Goal: Check status: Check status

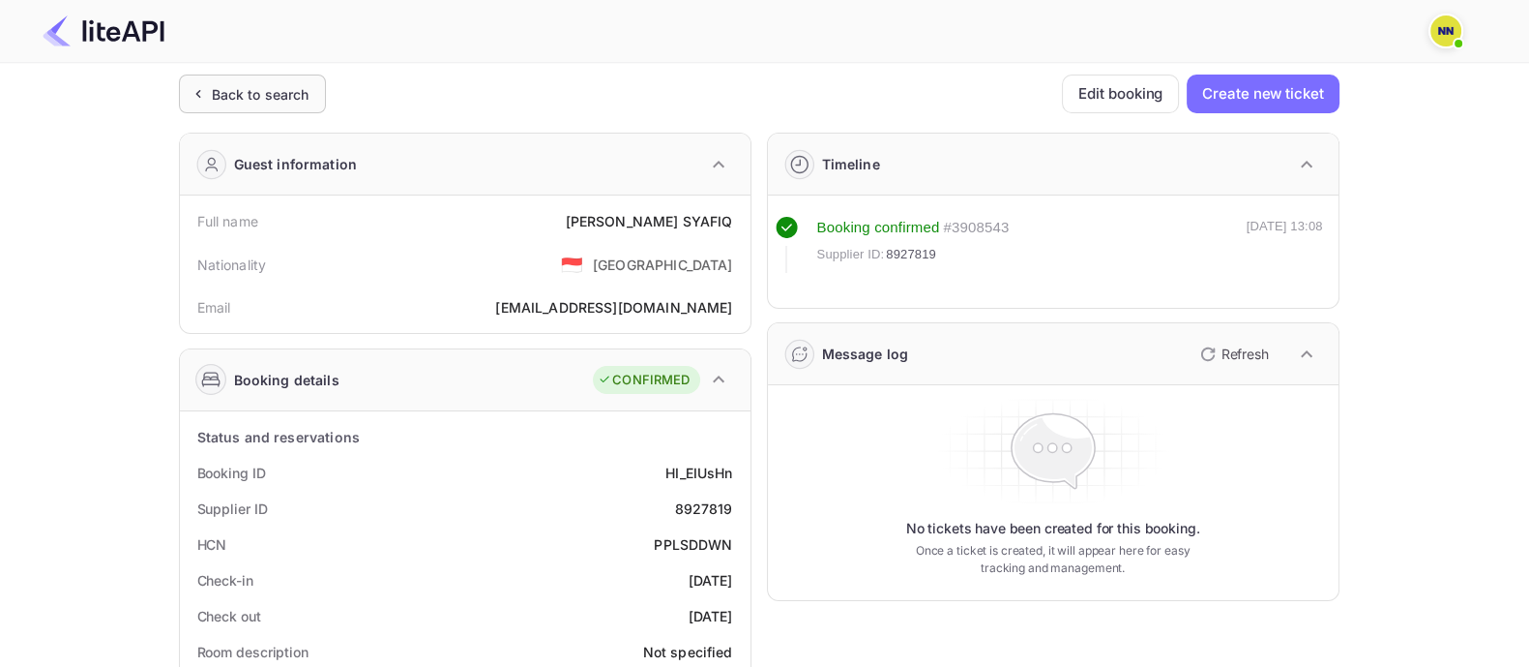
click at [293, 85] on div "Back to search" at bounding box center [261, 94] width 98 height 20
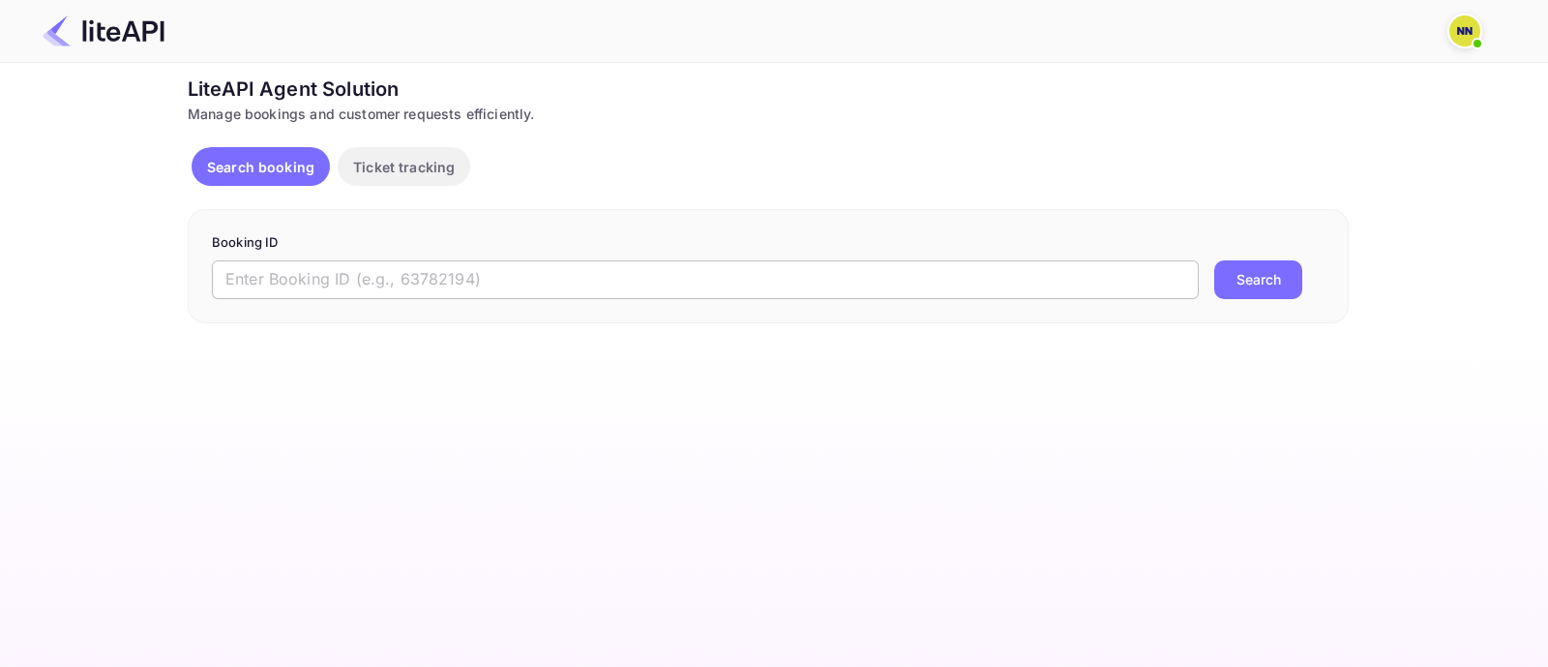
click at [755, 281] on input "text" at bounding box center [705, 279] width 987 height 39
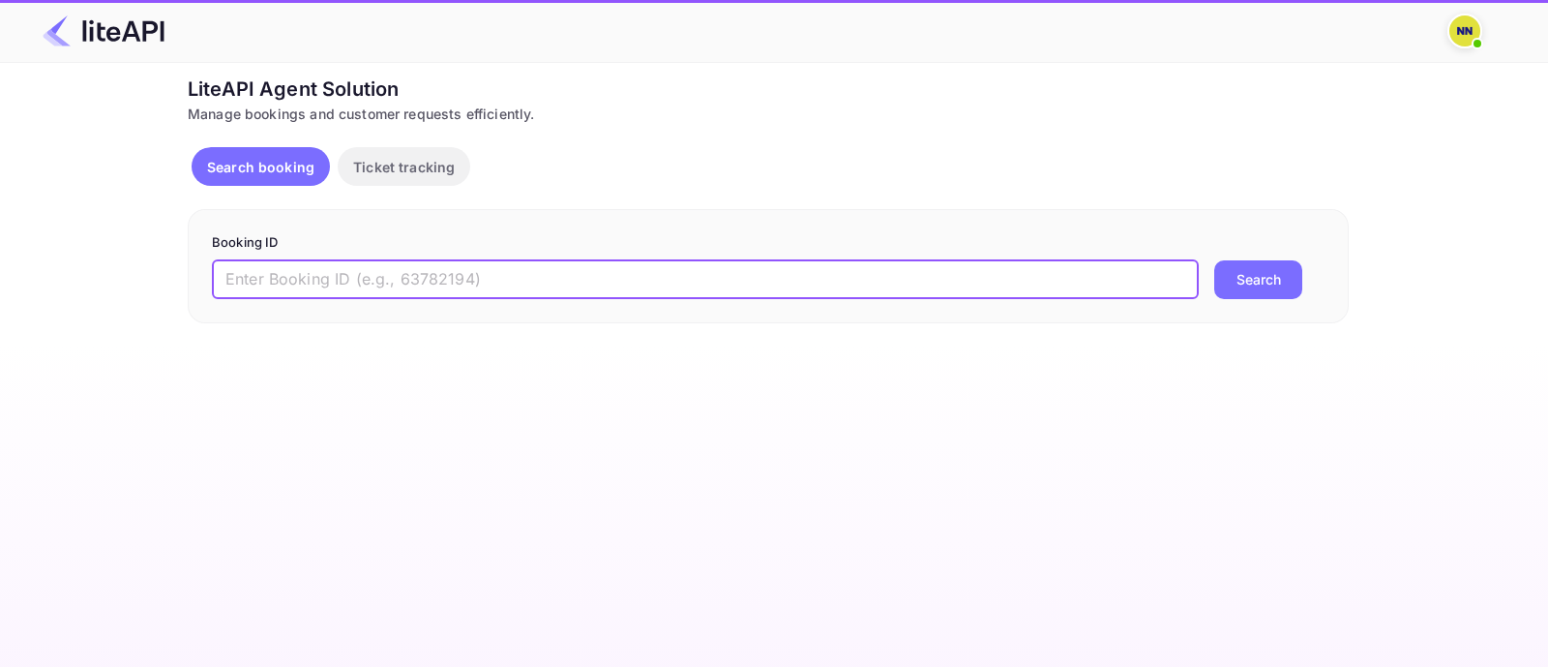
paste input "8862737"
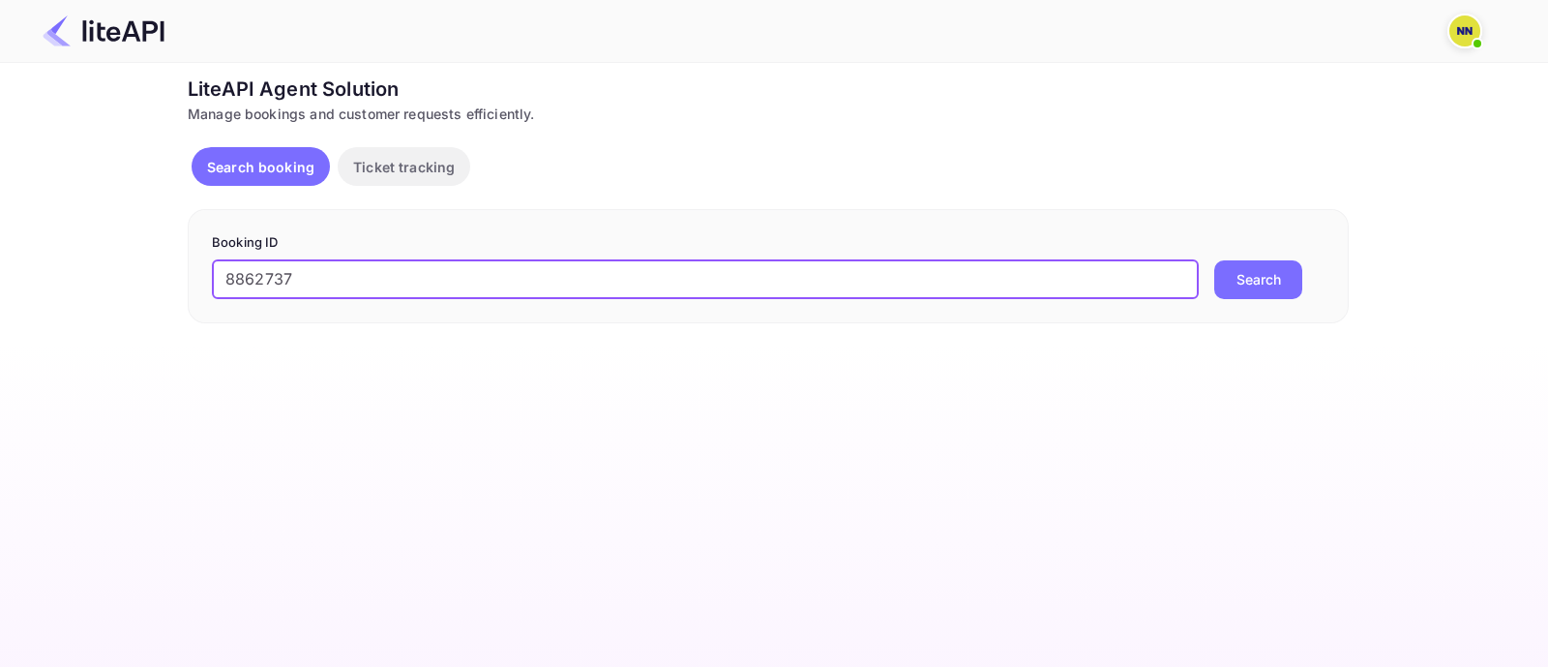
type input "8862737"
click at [1234, 285] on button "Search" at bounding box center [1258, 279] width 88 height 39
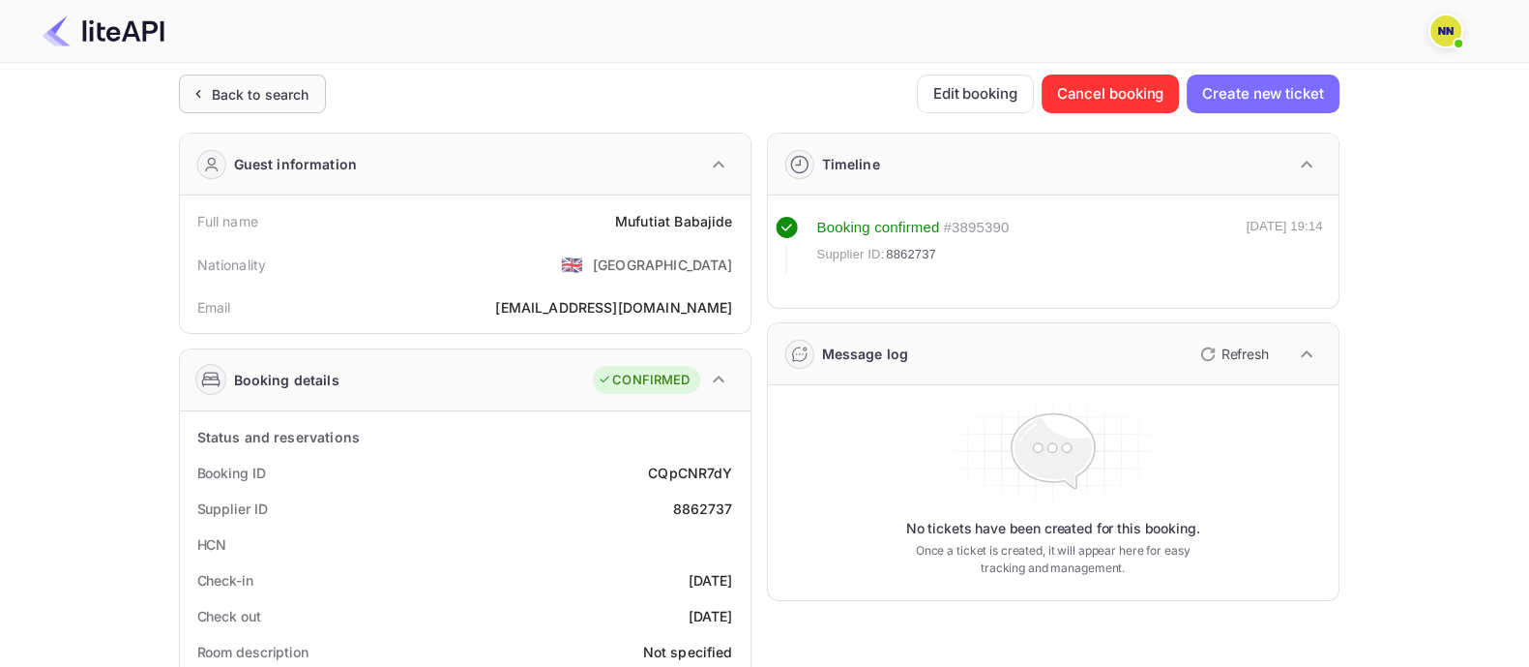
click at [260, 97] on div "Back to search" at bounding box center [261, 94] width 98 height 20
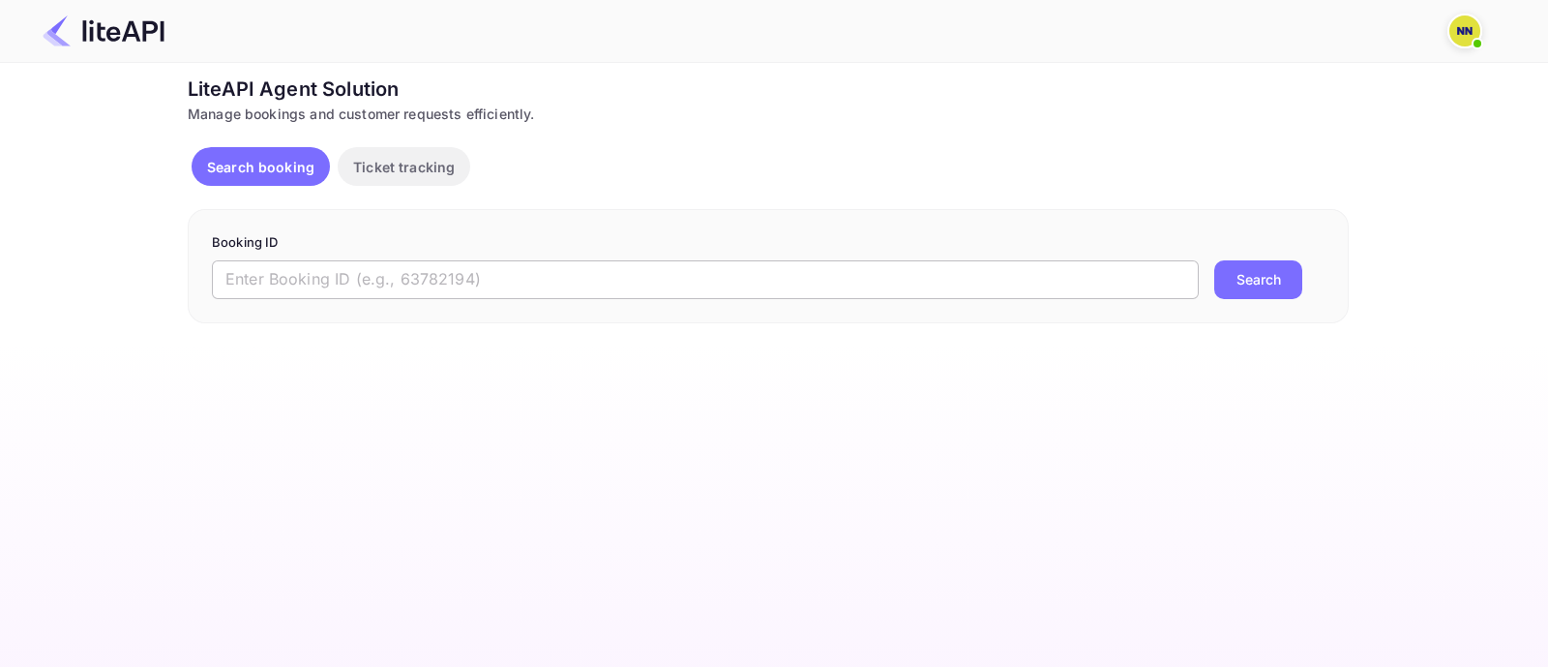
click at [264, 282] on input "text" at bounding box center [705, 279] width 987 height 39
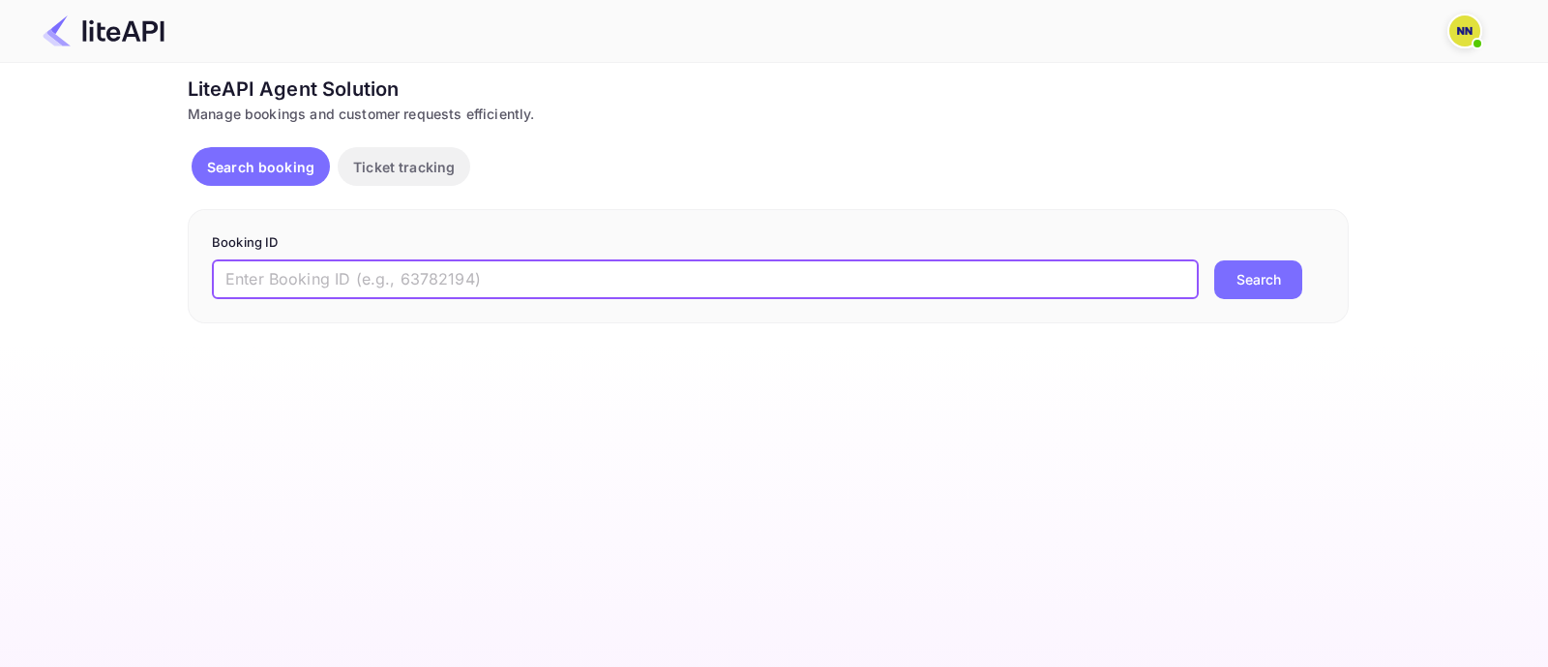
paste input "8823741"
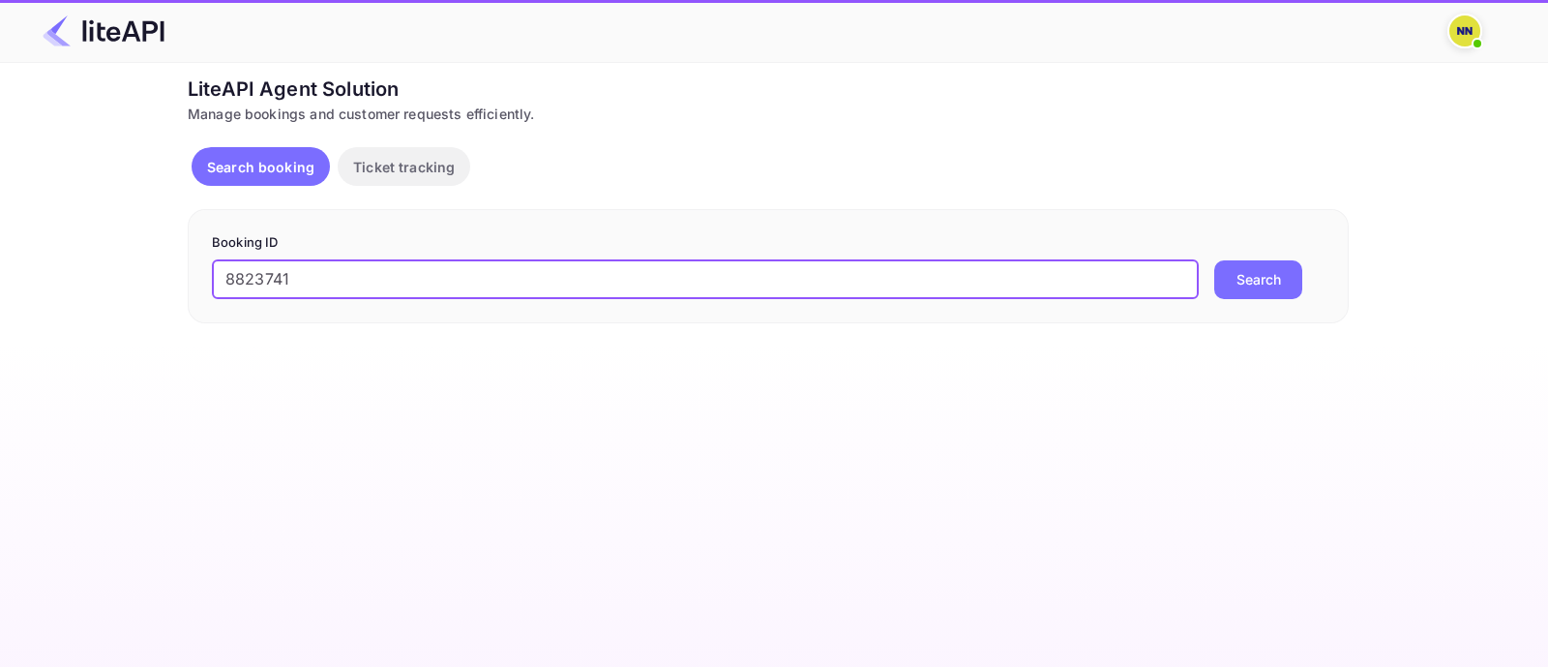
type input "8823741"
click at [1249, 278] on button "Search" at bounding box center [1258, 279] width 88 height 39
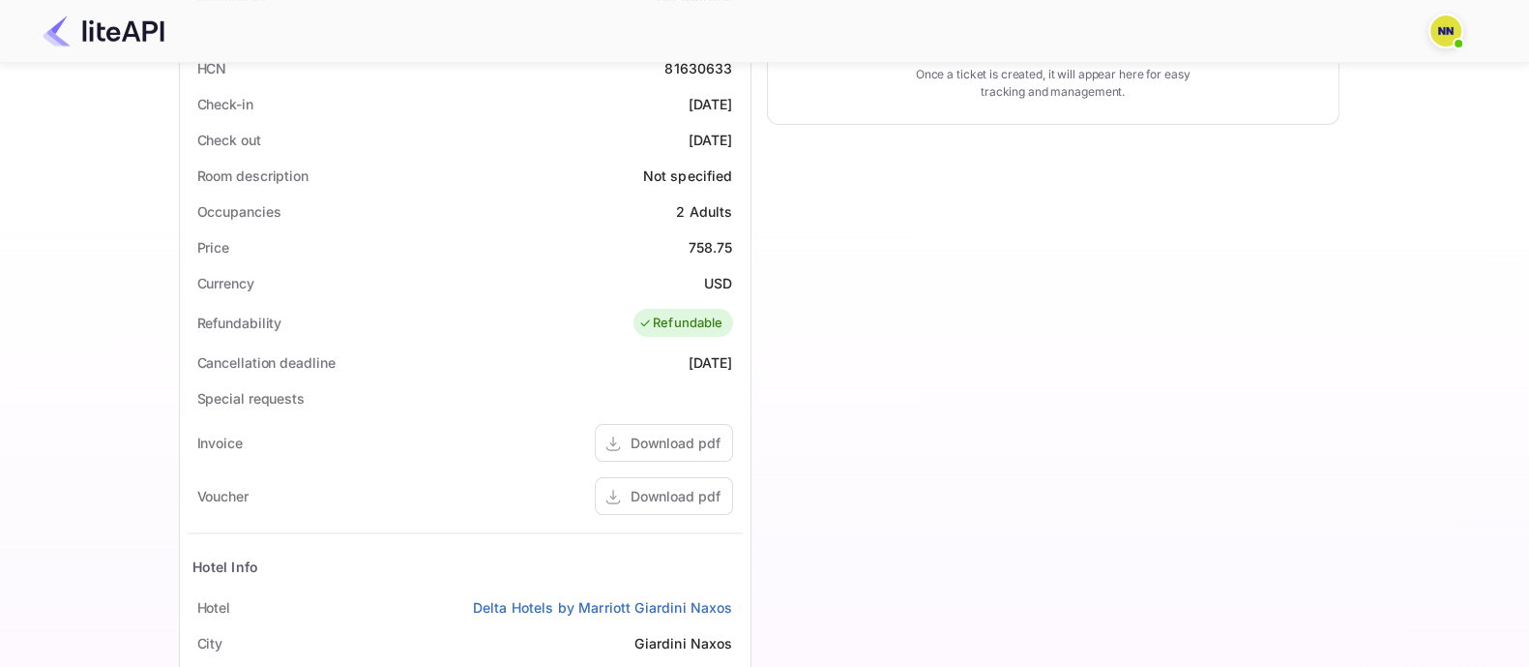
scroll to position [120, 0]
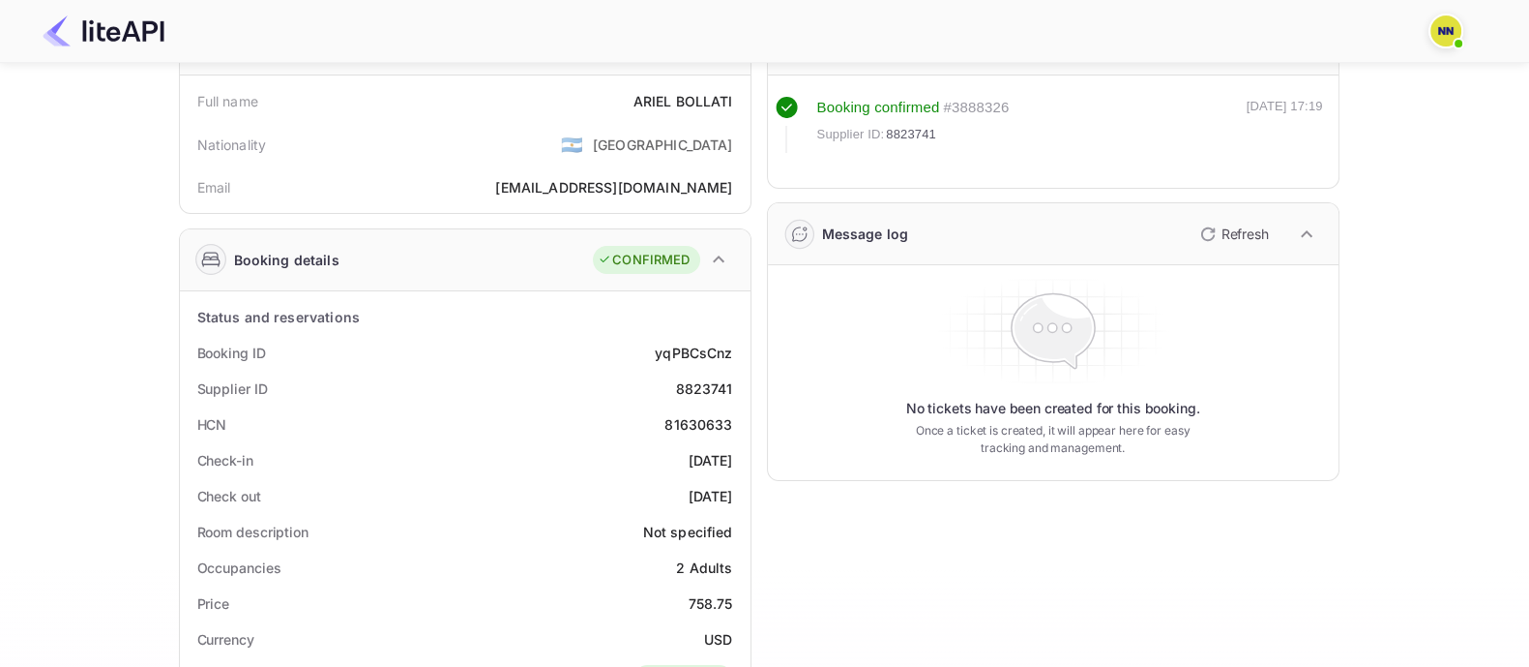
click at [692, 419] on div "81630633" at bounding box center [699, 424] width 68 height 20
copy div "81630633"
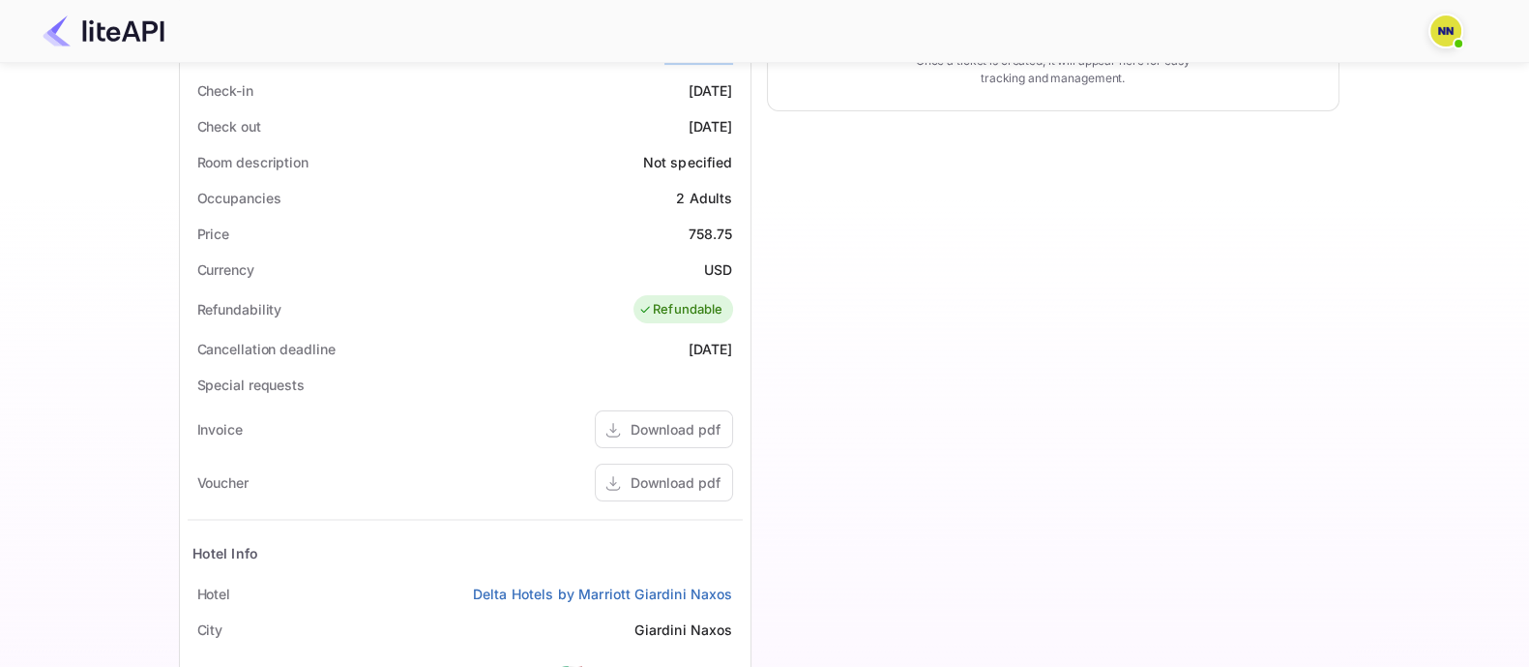
scroll to position [726, 0]
